Goal: Check status

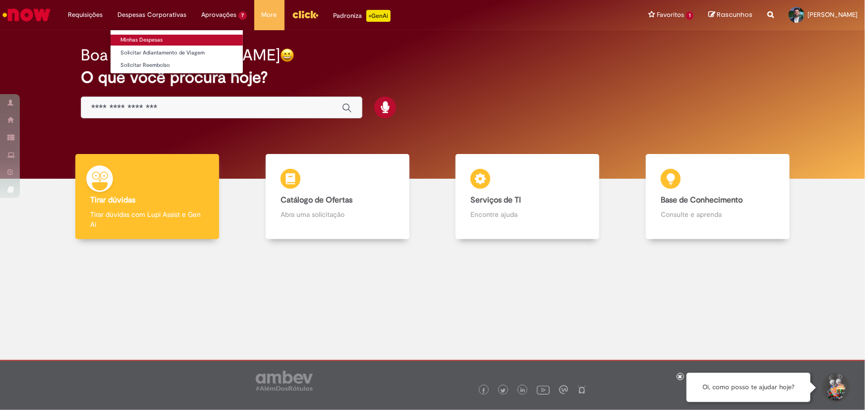
click at [151, 35] on link "Minhas Despesas" at bounding box center [176, 40] width 132 height 11
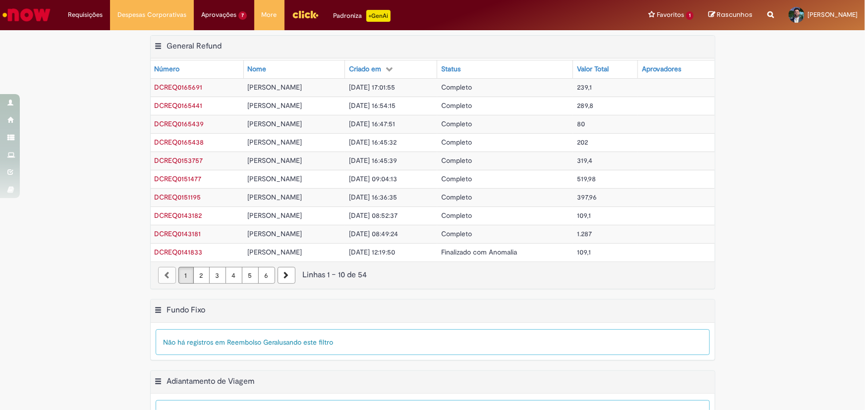
click at [395, 87] on span "[DATE] 17:01:55" at bounding box center [372, 87] width 46 height 9
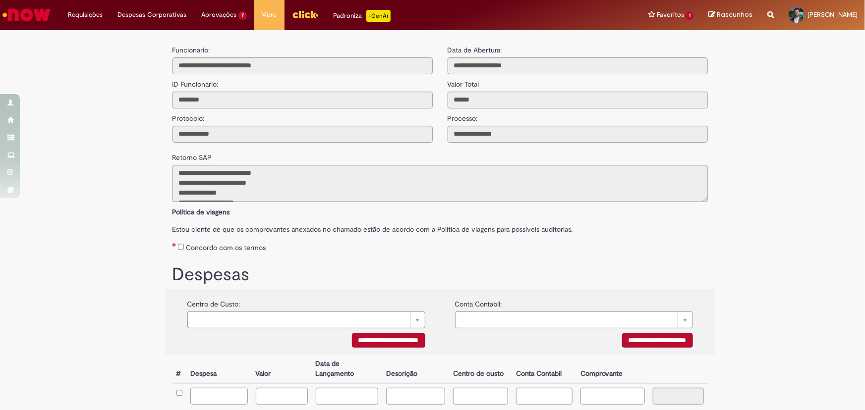
scroll to position [45, 0]
click at [783, 110] on div "**********" at bounding box center [432, 252] width 865 height 434
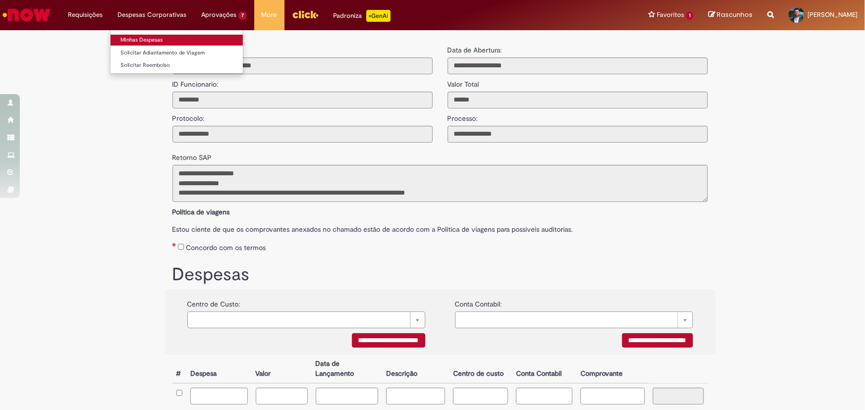
click at [142, 38] on link "Minhas Despesas" at bounding box center [176, 40] width 132 height 11
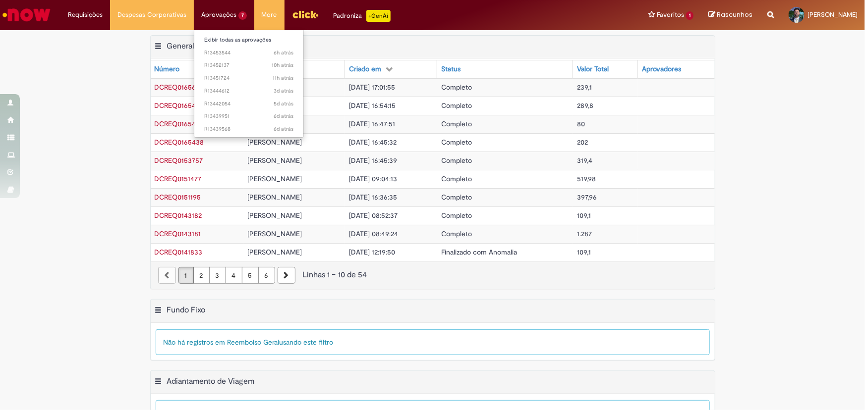
click at [110, 12] on li "Aprovações 7 Exibir todas as aprovações 6h atrás 6 horas atrás R13453544 10h at…" at bounding box center [85, 15] width 50 height 30
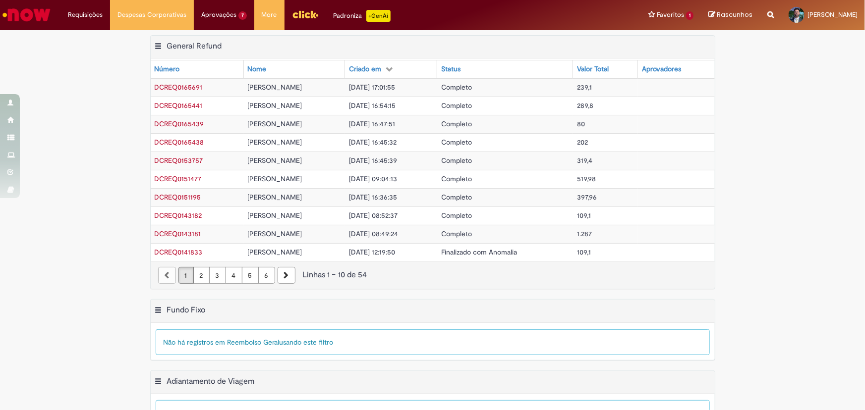
drag, startPoint x: 622, startPoint y: 249, endPoint x: 627, endPoint y: 245, distance: 6.7
click at [627, 245] on td "109,1" at bounding box center [605, 252] width 65 height 18
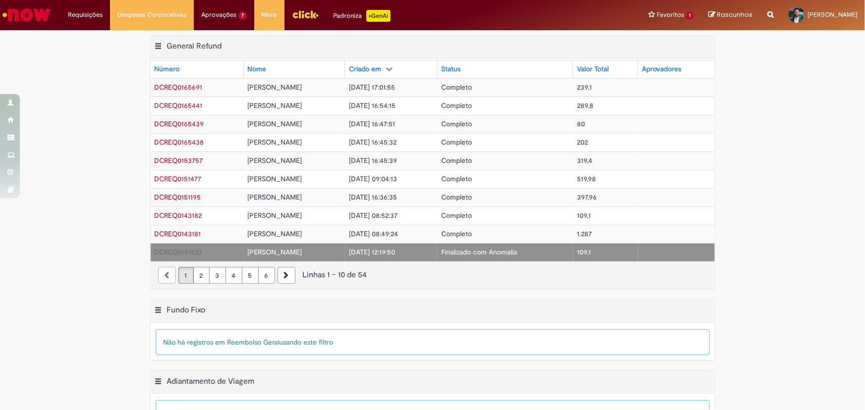
click at [608, 100] on td "289,8" at bounding box center [605, 106] width 65 height 18
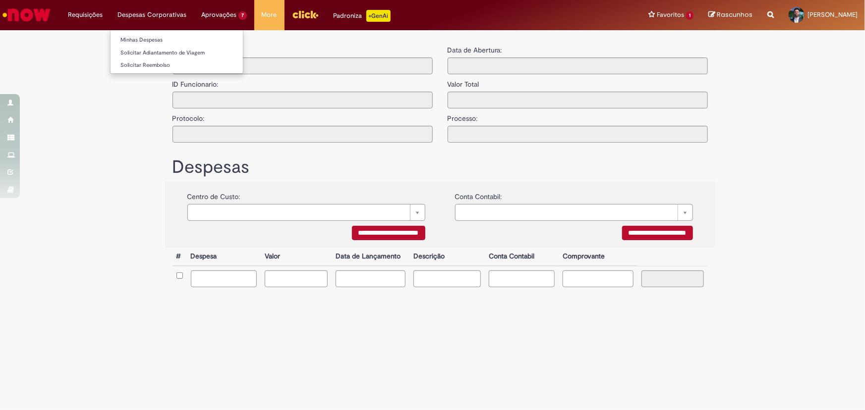
type input "**********"
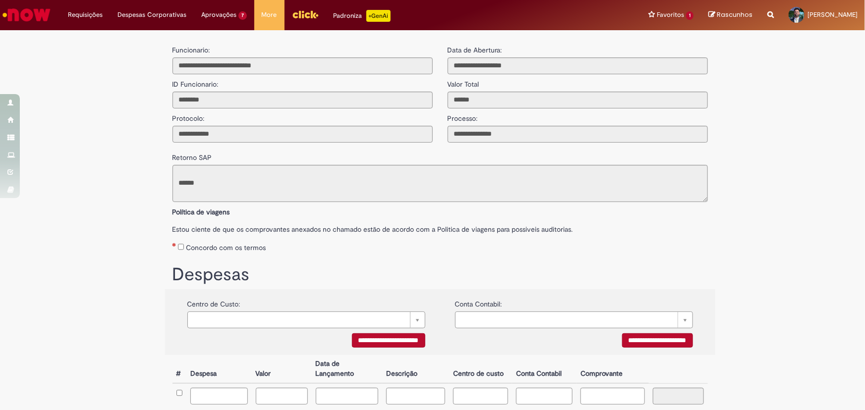
scroll to position [45, 0]
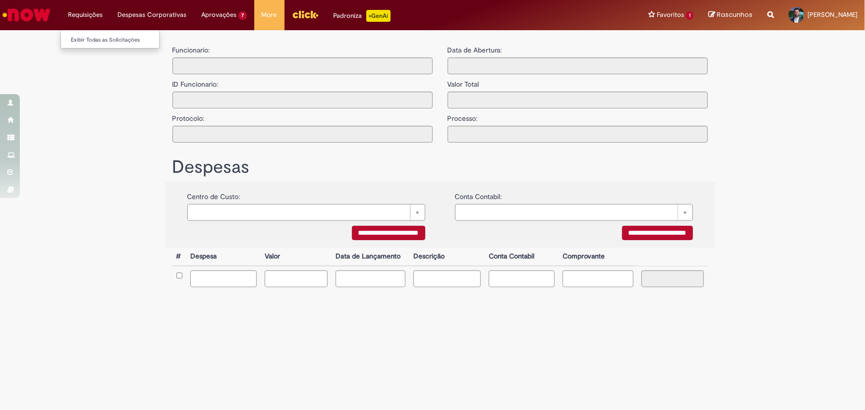
type input "**********"
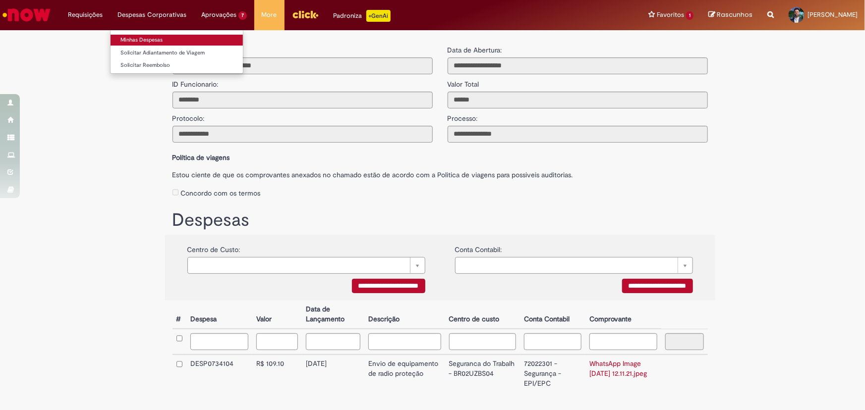
click at [137, 42] on link "Minhas Despesas" at bounding box center [176, 40] width 132 height 11
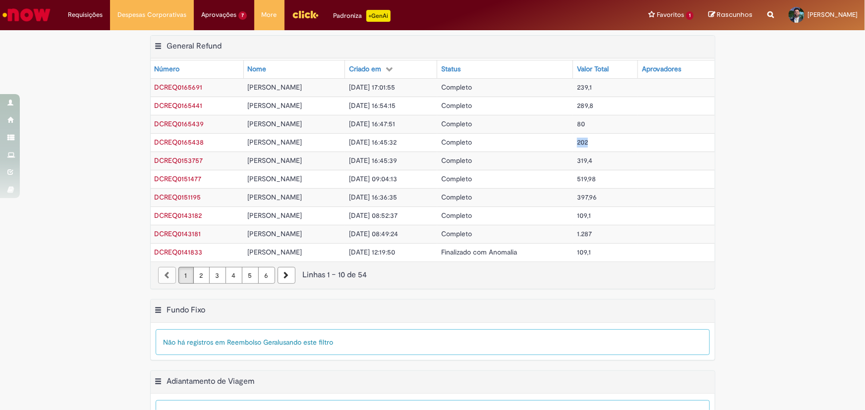
drag, startPoint x: 620, startPoint y: 145, endPoint x: 583, endPoint y: 145, distance: 37.2
click at [583, 145] on tr "DCREQ0165438 [PERSON_NAME] [DATE] 16:45:32 Completo 202" at bounding box center [433, 142] width 564 height 18
drag, startPoint x: 613, startPoint y: 124, endPoint x: 559, endPoint y: 127, distance: 54.6
click at [559, 127] on tr "DCREQ0165439 [PERSON_NAME] [DATE] 16:47:51 Completo 80" at bounding box center [433, 124] width 564 height 18
drag, startPoint x: 678, startPoint y: 103, endPoint x: 549, endPoint y: 107, distance: 128.4
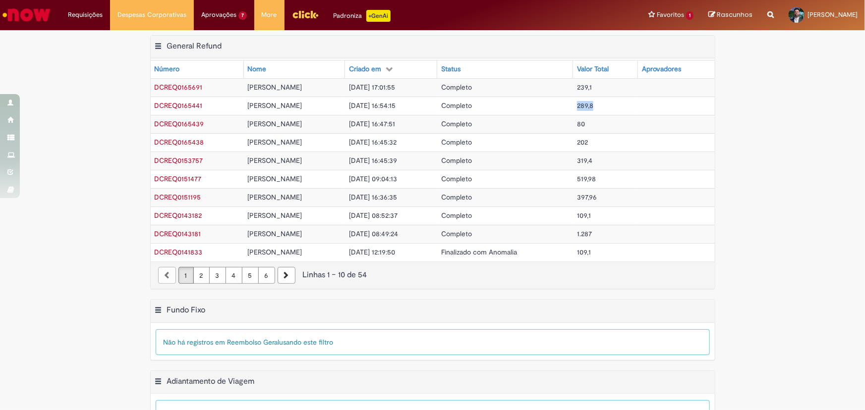
click at [549, 107] on tr "DCREQ0165441 [PERSON_NAME] [DATE] 16:54:15 Completo 289,8" at bounding box center [433, 106] width 564 height 18
drag, startPoint x: 646, startPoint y: 88, endPoint x: 575, endPoint y: 91, distance: 70.9
click at [575, 91] on tr "DCREQ0165691 [PERSON_NAME] [DATE] 17:01:55 Completo 239,1" at bounding box center [433, 87] width 564 height 18
